Goal: Task Accomplishment & Management: Manage account settings

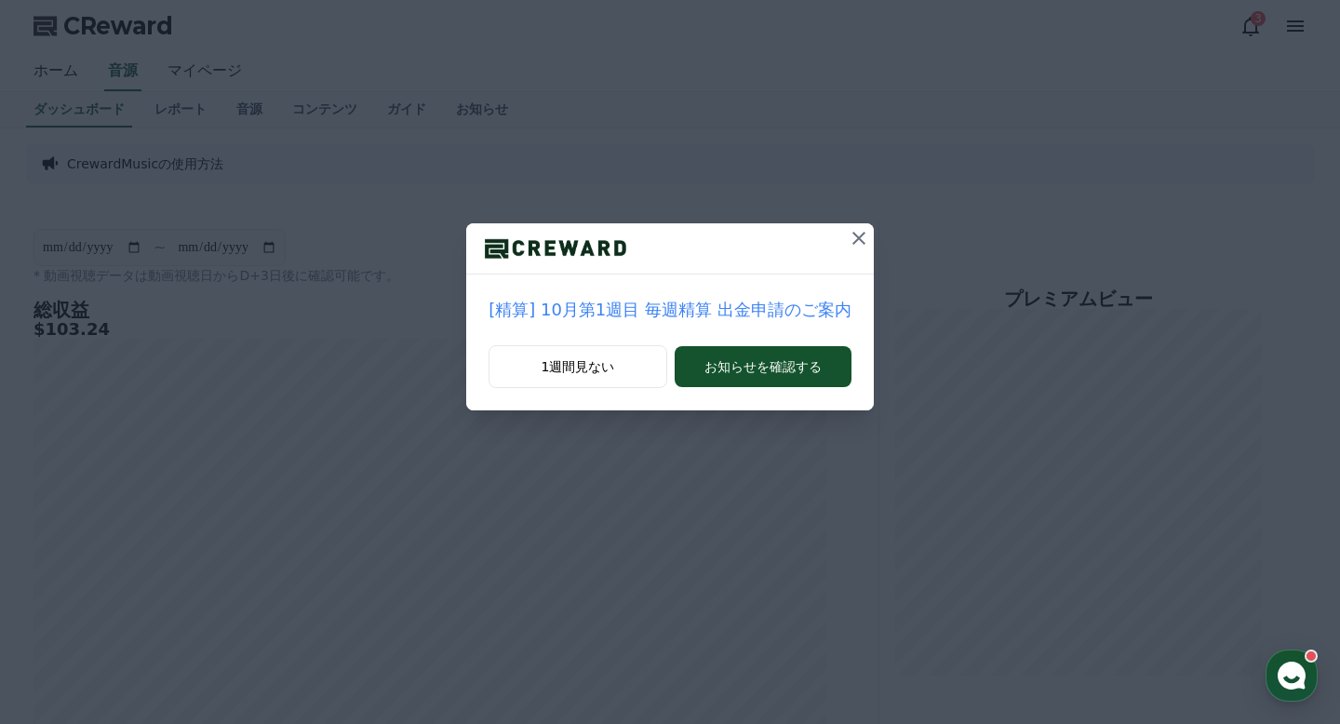
click at [861, 238] on icon at bounding box center [859, 238] width 22 height 22
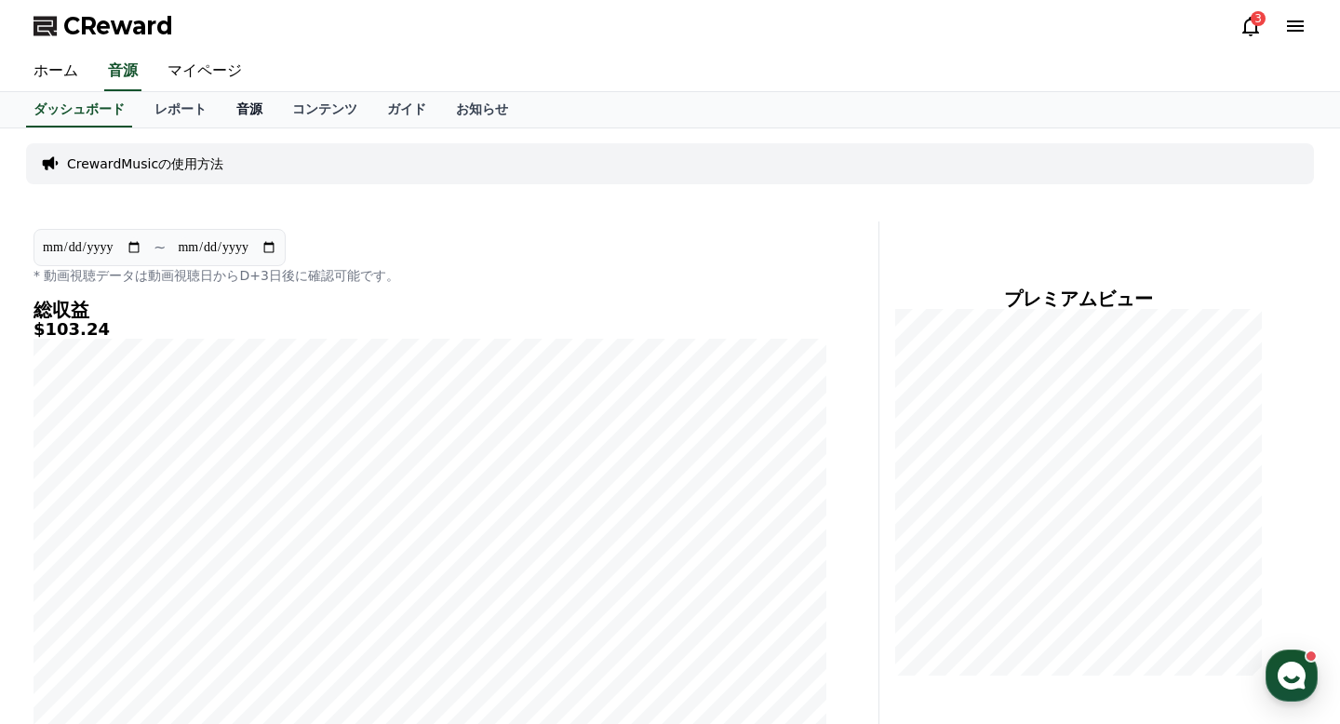
click at [240, 122] on link "音源" at bounding box center [250, 109] width 56 height 35
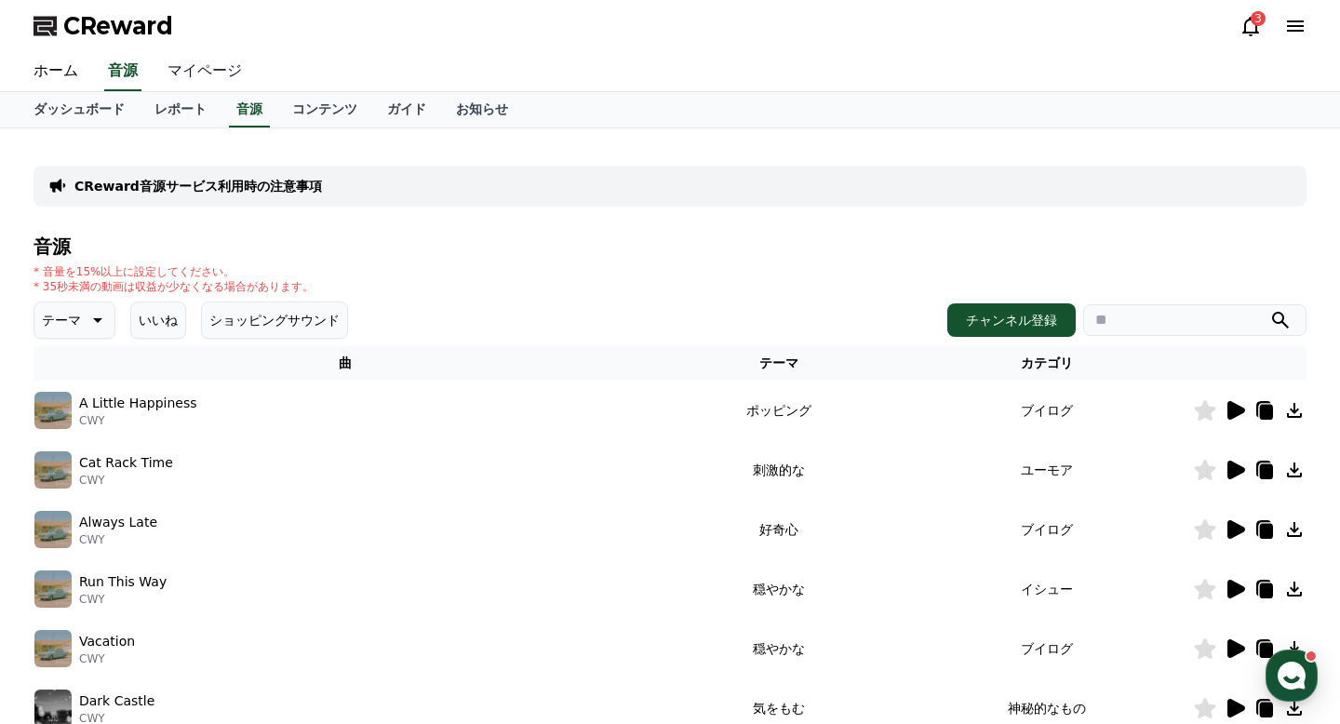
click at [179, 58] on link "マイページ" at bounding box center [205, 71] width 104 height 39
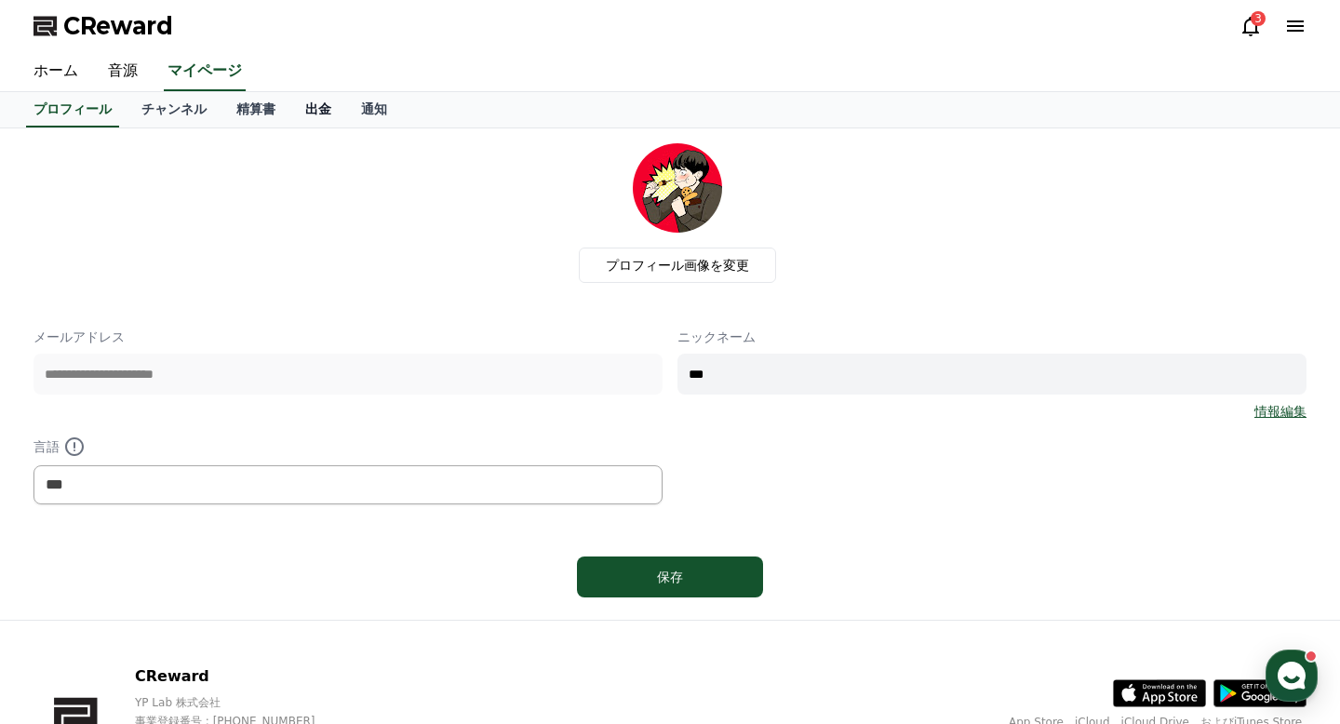
click at [313, 112] on link "出金" at bounding box center [318, 109] width 56 height 35
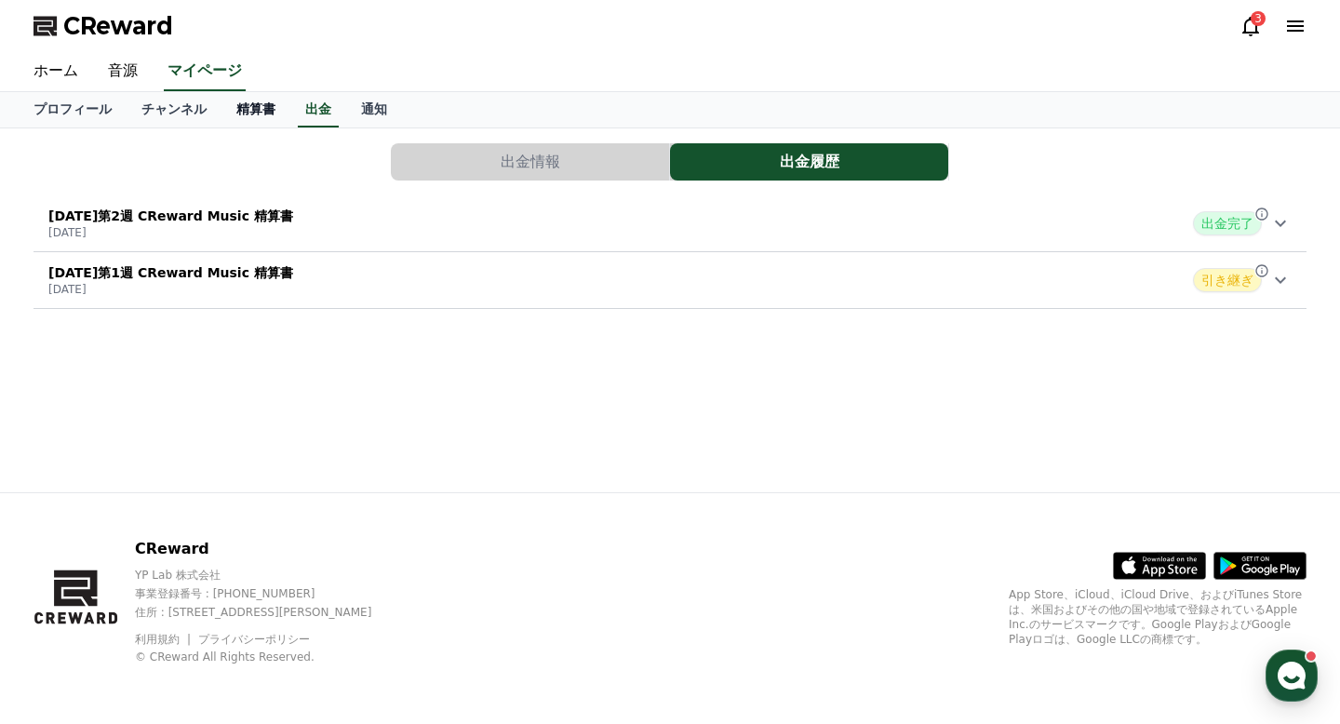
click at [240, 114] on link "精算書" at bounding box center [256, 109] width 69 height 35
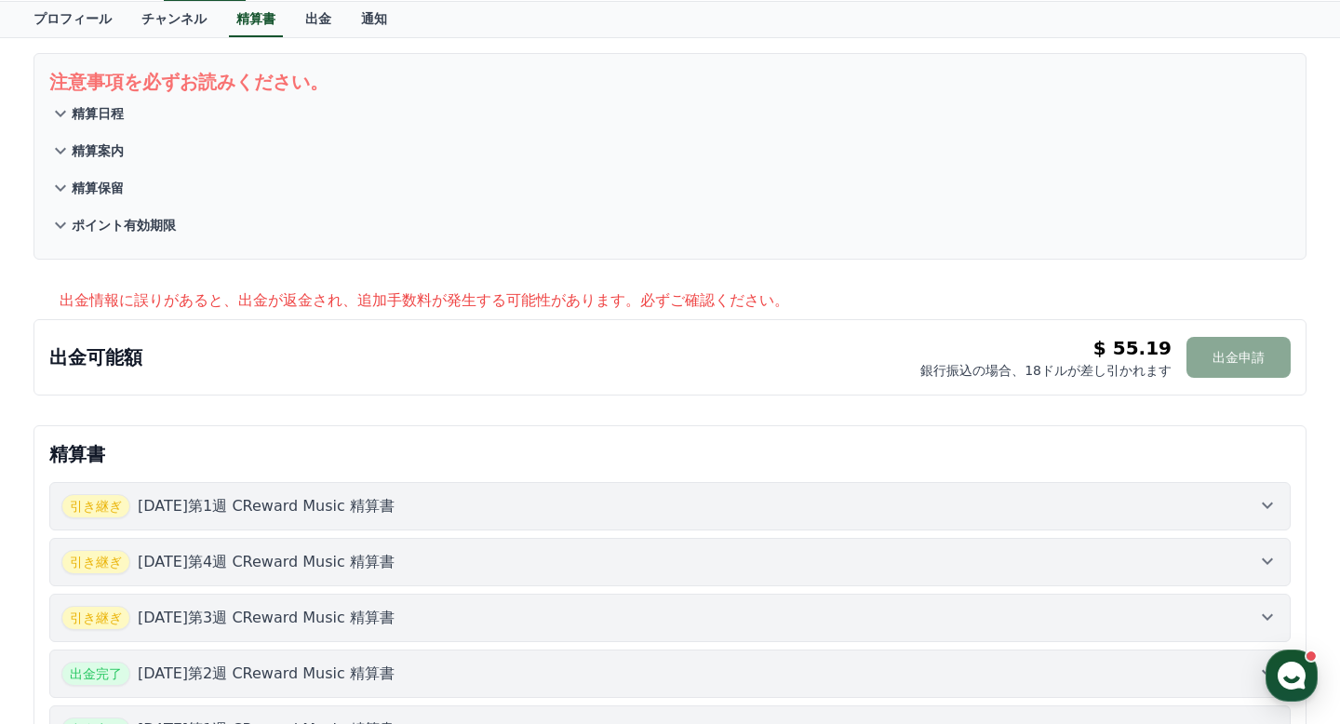
scroll to position [88, 0]
